Goal: Task Accomplishment & Management: Use online tool/utility

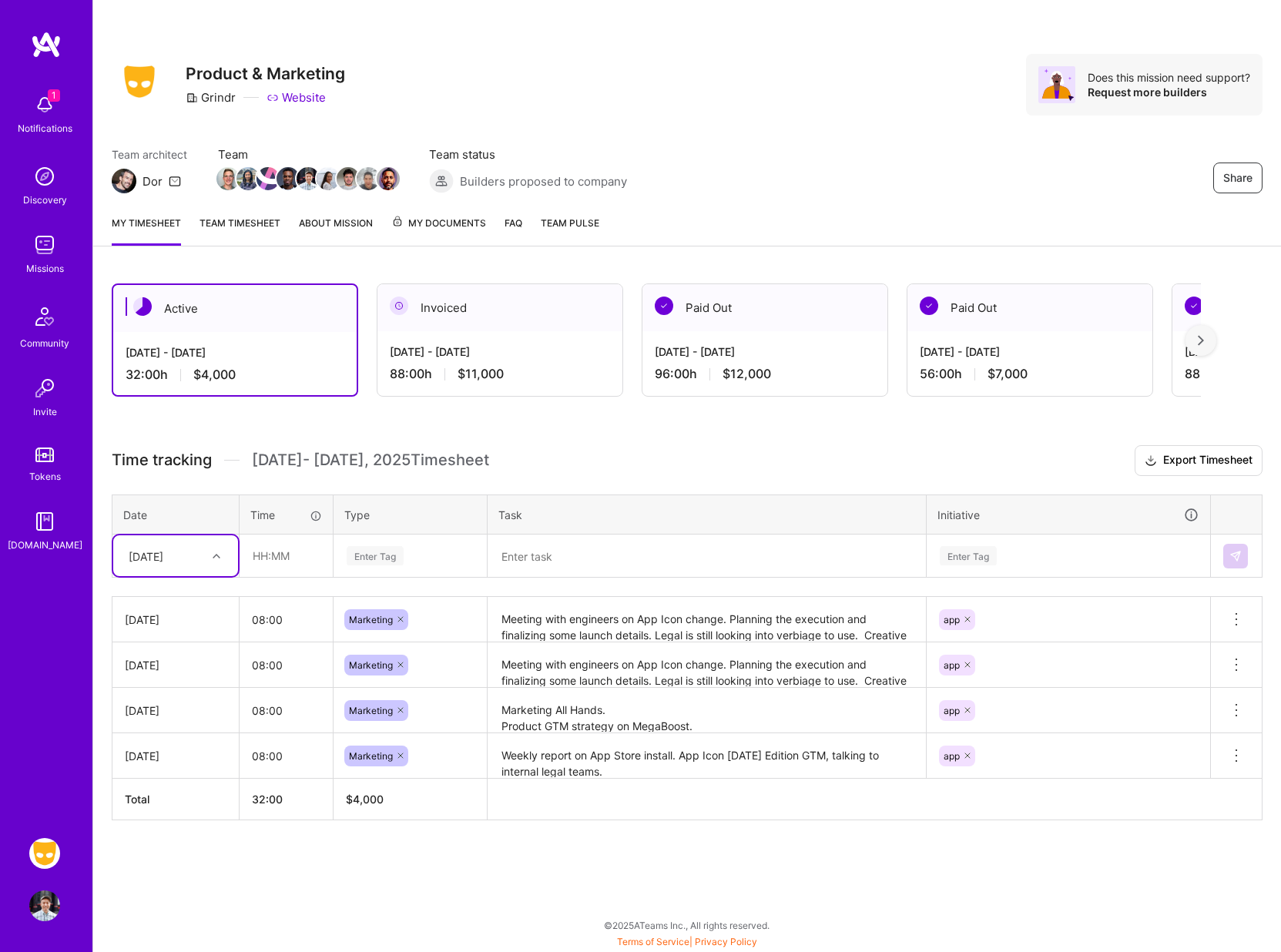
click at [161, 223] on link "My timesheet" at bounding box center [147, 230] width 69 height 30
click at [220, 221] on link "Team timesheet" at bounding box center [240, 230] width 81 height 30
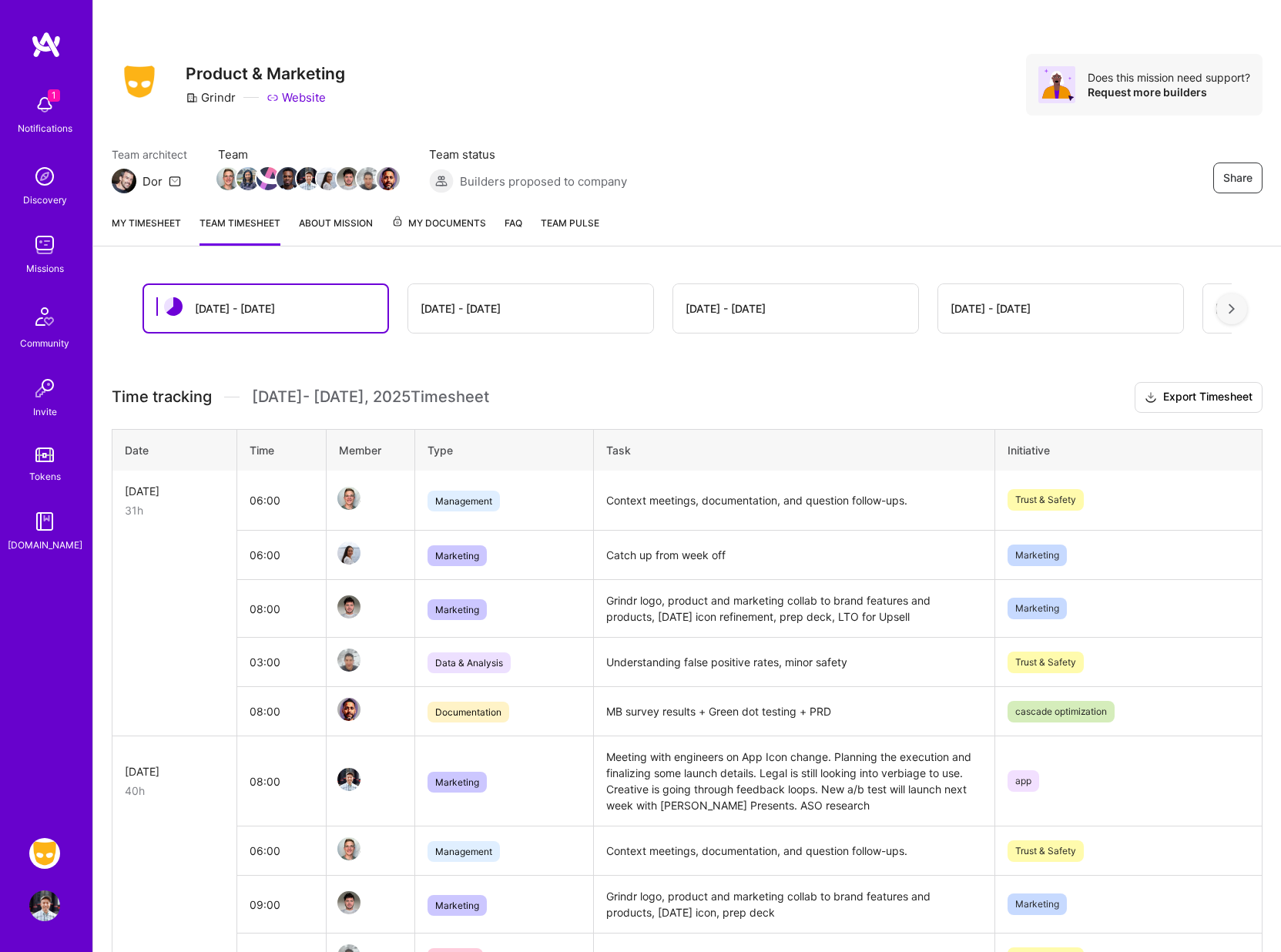
click at [46, 899] on img at bounding box center [44, 905] width 30 height 30
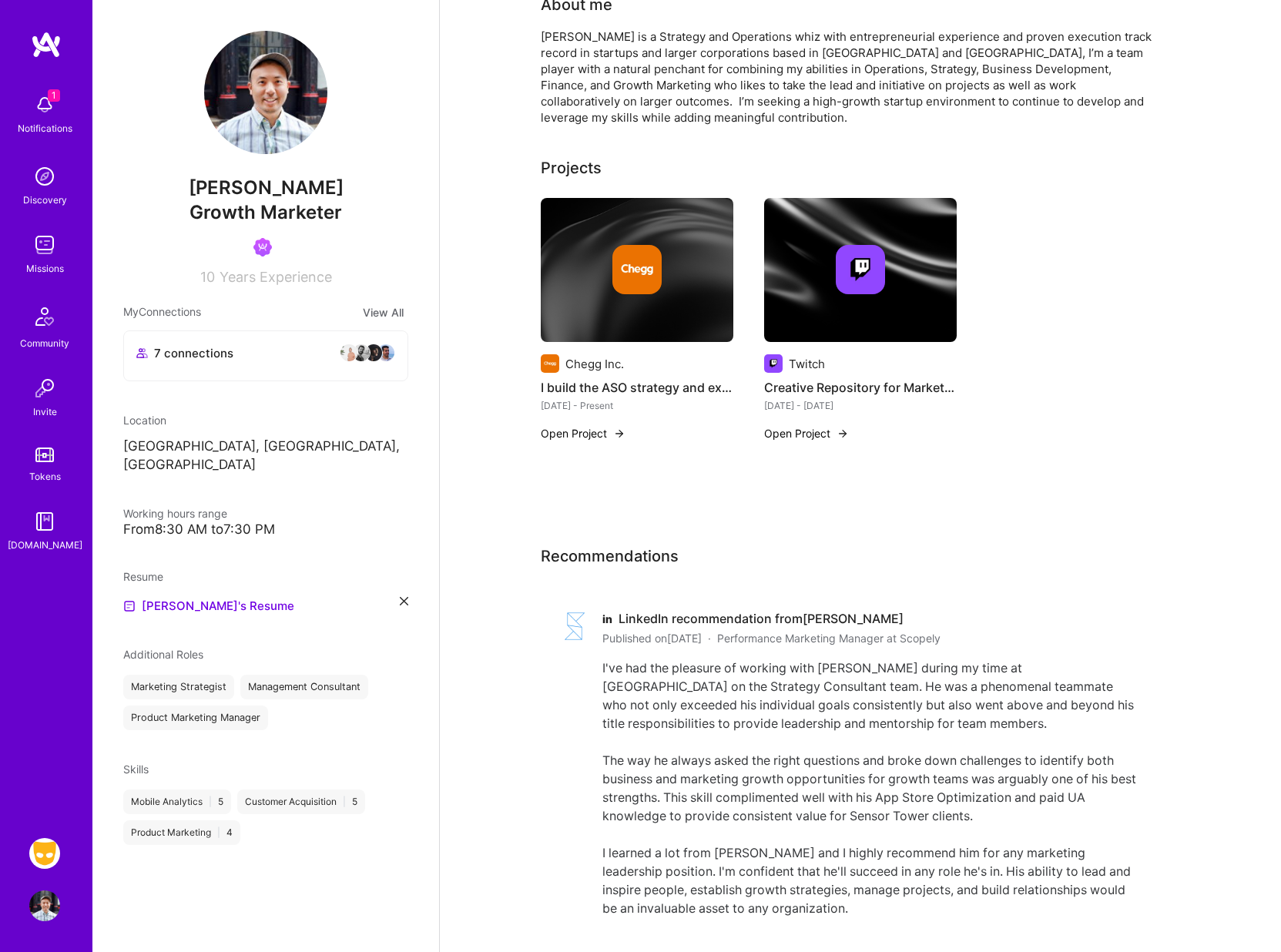
scroll to position [827, 0]
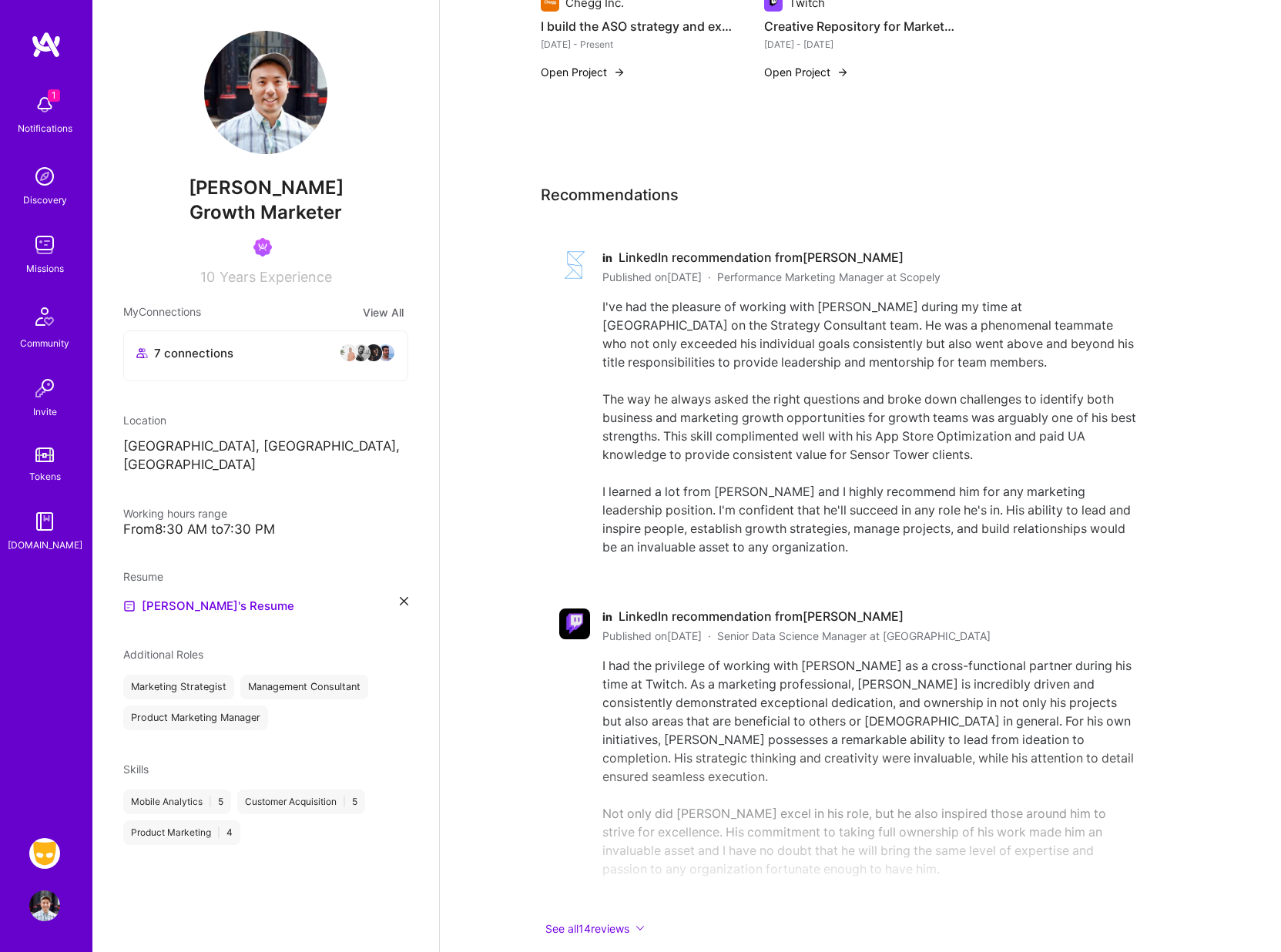
click at [48, 847] on img at bounding box center [44, 853] width 30 height 30
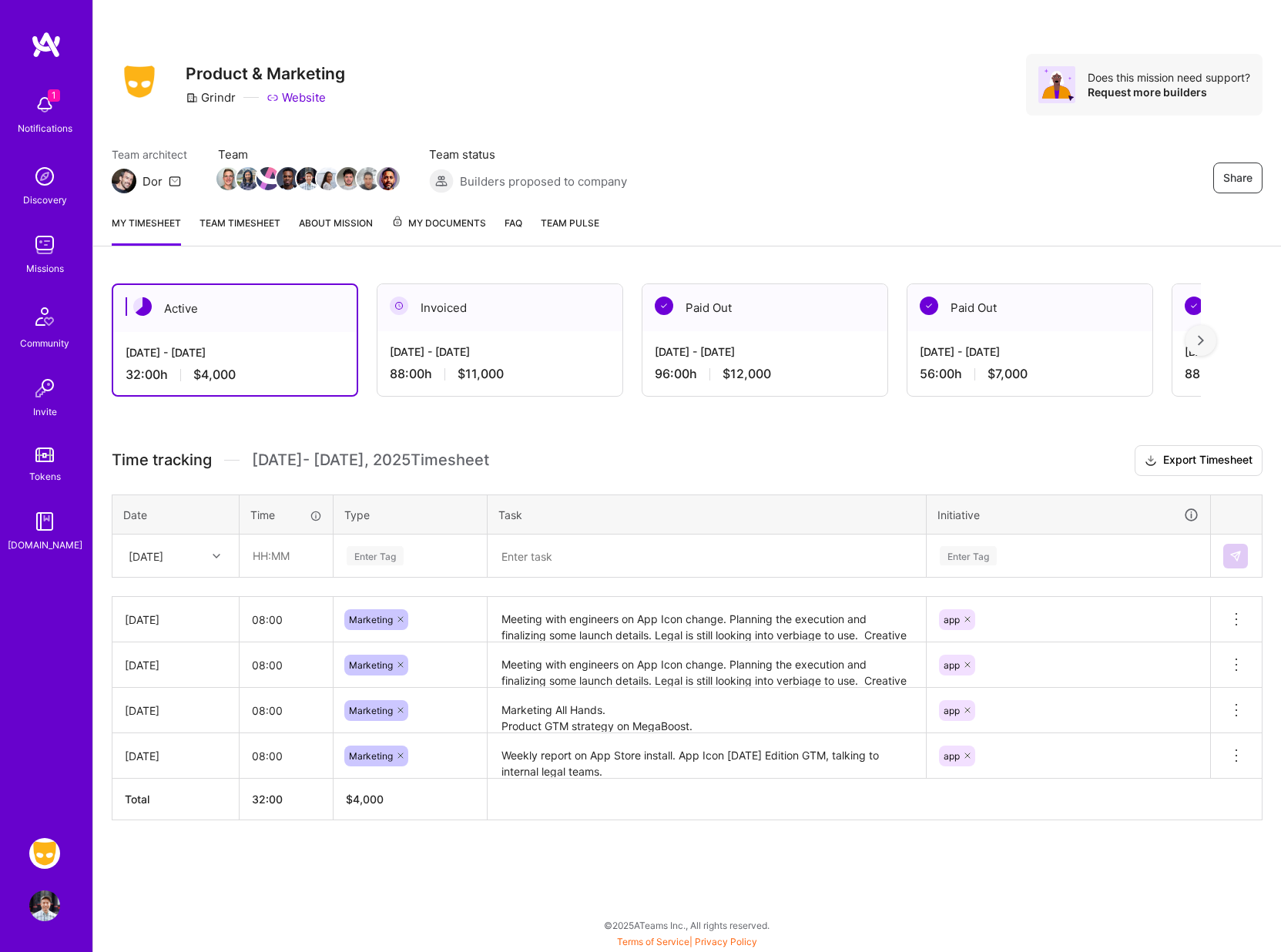
click at [252, 226] on link "Team timesheet" at bounding box center [240, 230] width 81 height 30
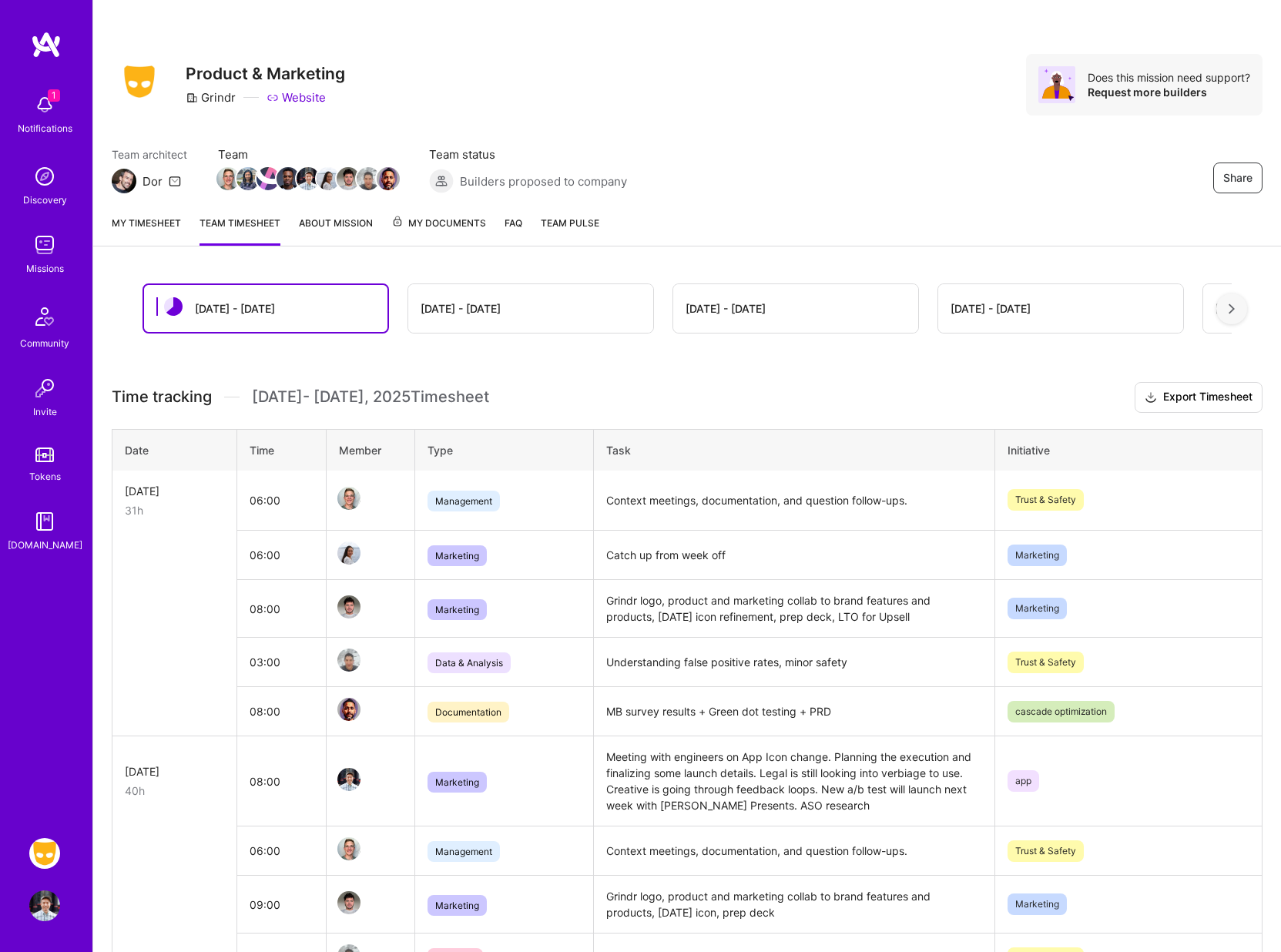
click at [452, 226] on span "My Documents" at bounding box center [438, 224] width 95 height 17
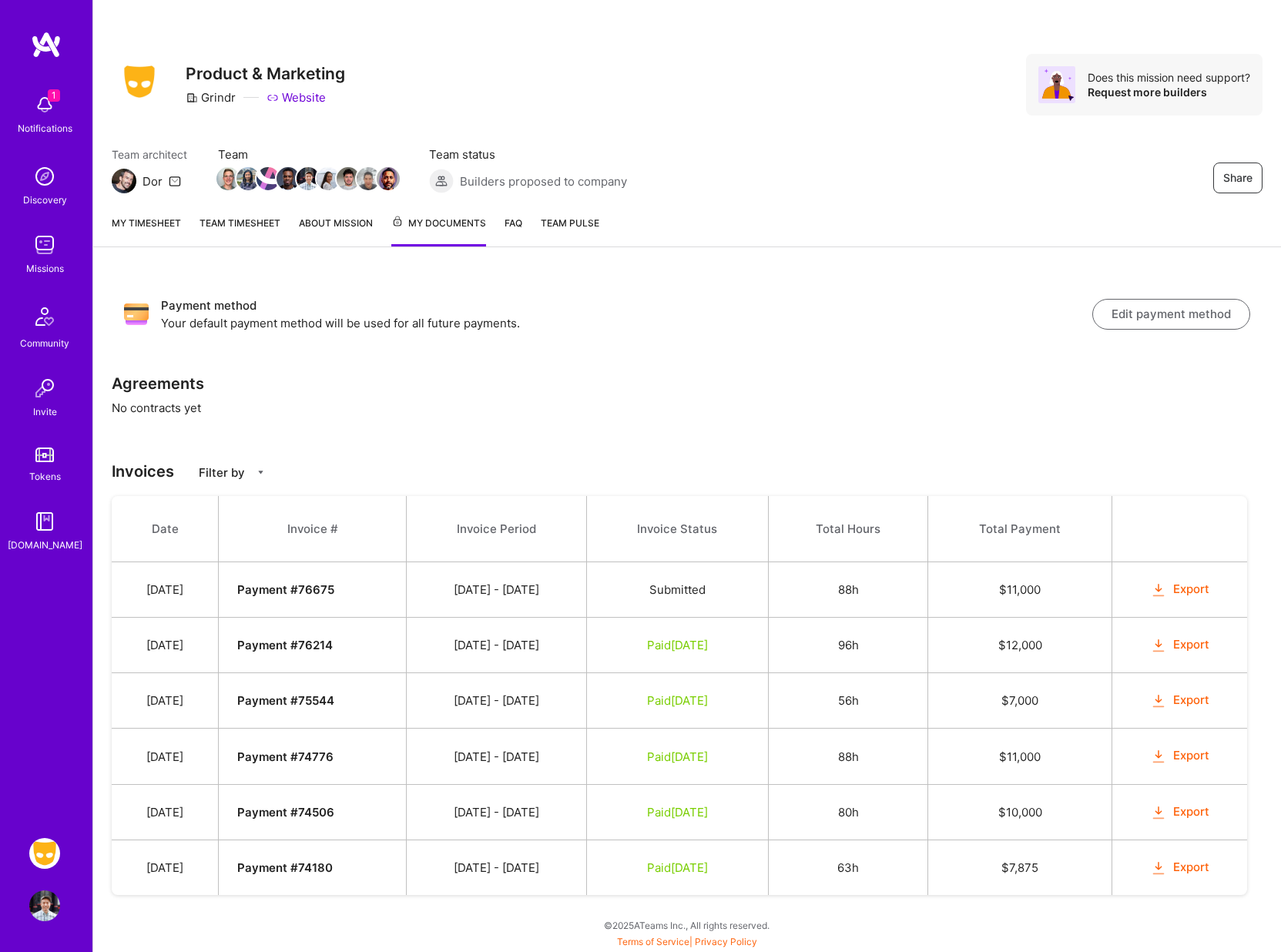
click at [686, 646] on span "Paid [DATE]" at bounding box center [677, 645] width 61 height 15
click at [1192, 640] on button "Export" at bounding box center [1179, 645] width 60 height 17
click at [1186, 704] on button "Export" at bounding box center [1179, 700] width 60 height 17
